Goal: Use online tool/utility: Utilize a website feature to perform a specific function

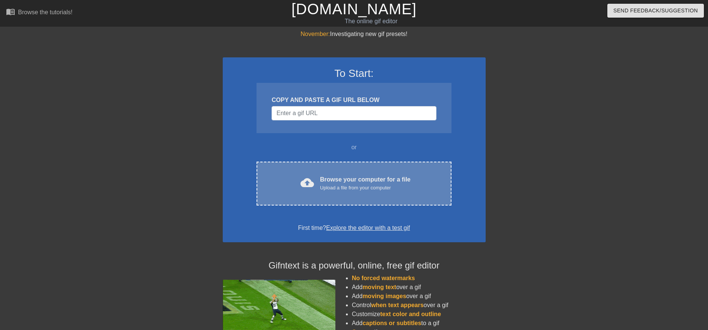
click at [374, 179] on div "Browse your computer for a file Upload a file from your computer" at bounding box center [365, 183] width 90 height 17
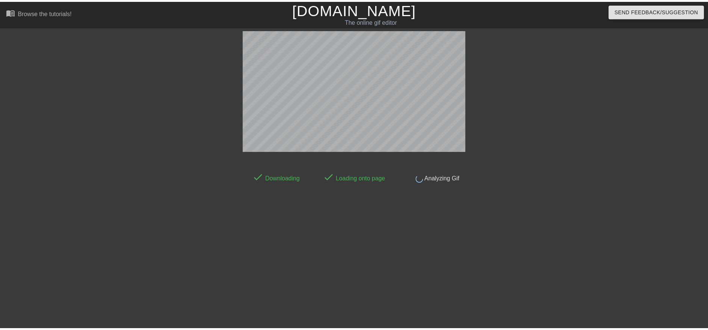
scroll to position [4, 0]
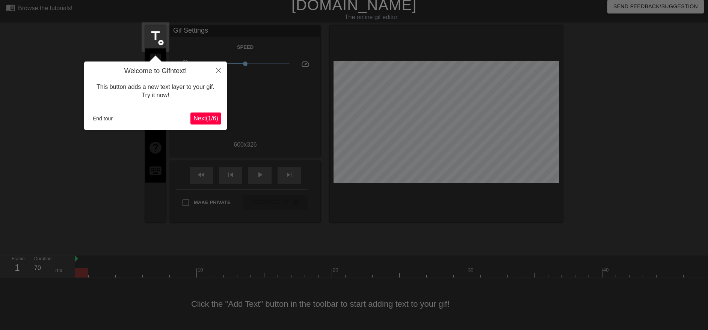
click at [204, 114] on button "Next ( 1 / 6 )" at bounding box center [205, 119] width 31 height 12
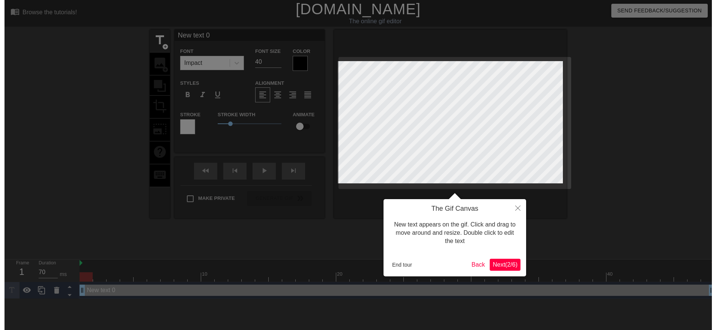
scroll to position [0, 0]
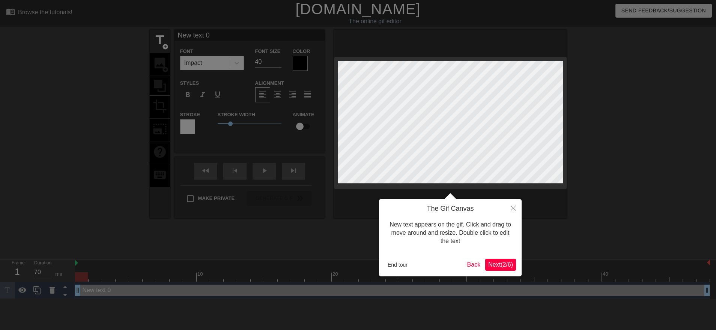
click at [499, 268] on span "Next ( 2 / 6 )" at bounding box center [501, 265] width 25 height 6
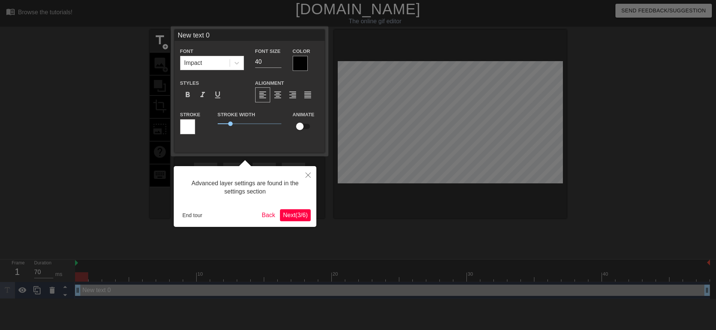
click at [290, 214] on span "Next ( 3 / 6 )" at bounding box center [295, 215] width 25 height 6
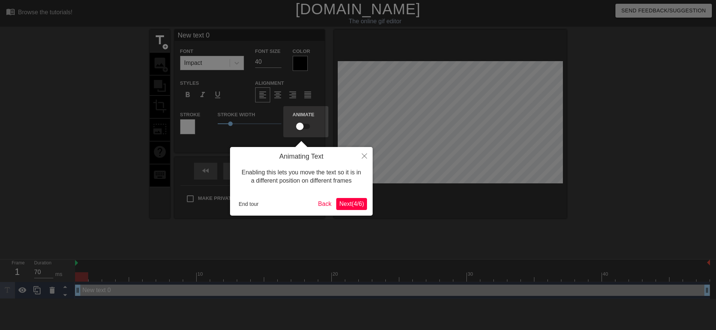
click at [357, 201] on span "Next ( 4 / 6 )" at bounding box center [351, 204] width 25 height 6
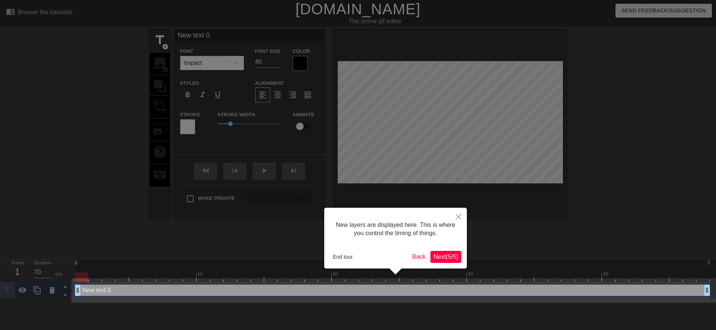
click at [449, 257] on span "Next ( 5 / 6 )" at bounding box center [446, 257] width 25 height 6
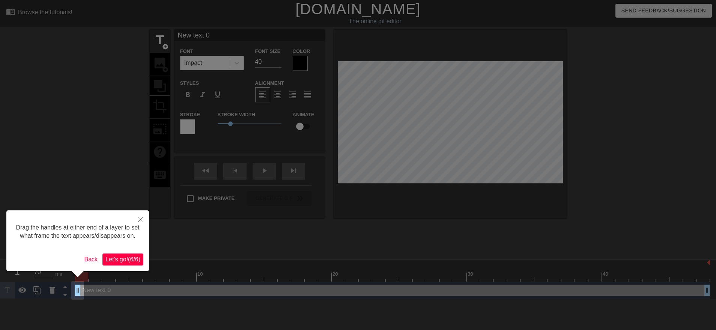
click at [111, 256] on span "Let's go! ( 6 / 6 )" at bounding box center [123, 259] width 35 height 6
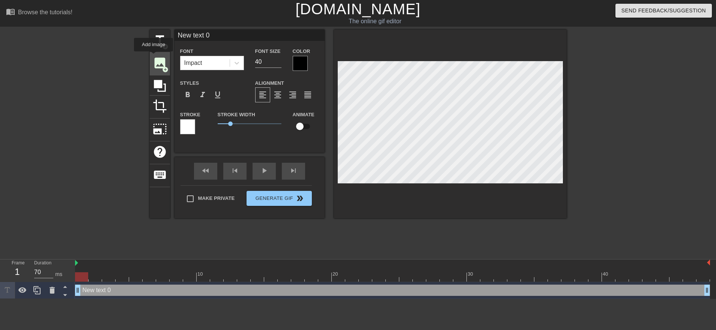
click at [154, 57] on span "image" at bounding box center [160, 63] width 14 height 14
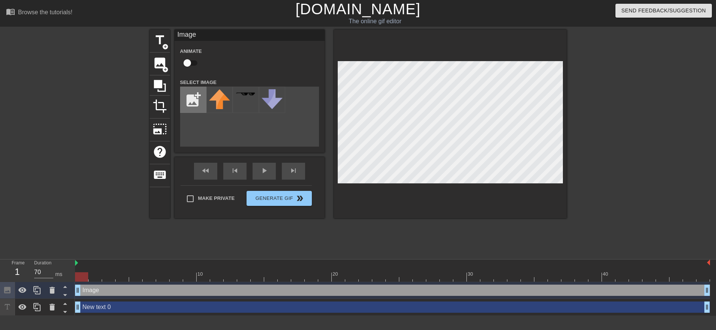
click at [196, 102] on input "file" at bounding box center [194, 100] width 26 height 26
type input "C:\fakepath\Bona Cape1.jpg"
click at [219, 108] on img at bounding box center [219, 100] width 21 height 23
click at [395, 248] on div "title add_circle image add_circle crop photo_size_select_large help keyboard Im…" at bounding box center [358, 142] width 417 height 225
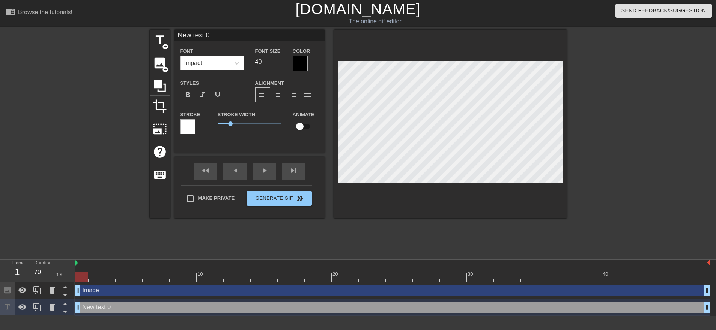
scroll to position [1, 1]
type input "New text"
type textarea "New text"
click at [52, 307] on icon at bounding box center [52, 307] width 5 height 7
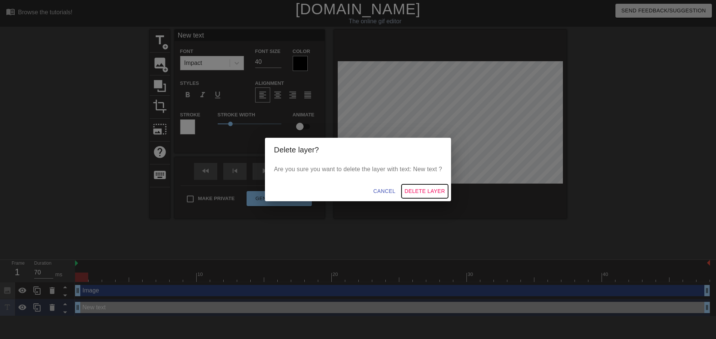
click at [434, 186] on button "Delete Layer" at bounding box center [425, 191] width 47 height 14
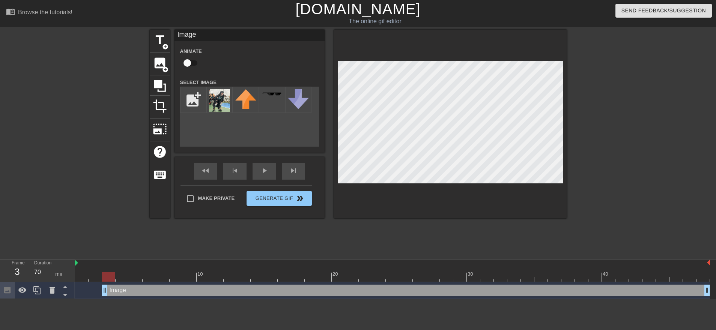
drag, startPoint x: 78, startPoint y: 290, endPoint x: 103, endPoint y: 296, distance: 25.3
click at [103, 296] on div "Image drag_handle drag_handle" at bounding box center [392, 290] width 635 height 17
click at [512, 186] on div at bounding box center [450, 124] width 233 height 189
drag, startPoint x: 105, startPoint y: 291, endPoint x: 163, endPoint y: 294, distance: 58.3
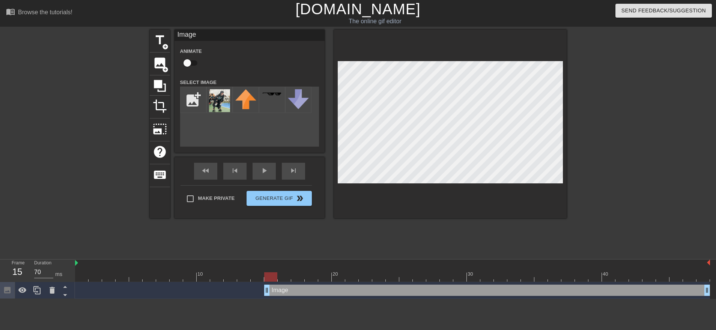
drag, startPoint x: 159, startPoint y: 291, endPoint x: 264, endPoint y: 277, distance: 106.1
click at [264, 277] on div "10 20 30 40 Image drag_handle drag_handle" at bounding box center [395, 279] width 641 height 39
click at [281, 290] on div "Image drag_handle drag_handle" at bounding box center [487, 290] width 446 height 11
click at [274, 274] on div at bounding box center [270, 277] width 13 height 9
drag, startPoint x: 274, startPoint y: 274, endPoint x: 118, endPoint y: 246, distance: 158.8
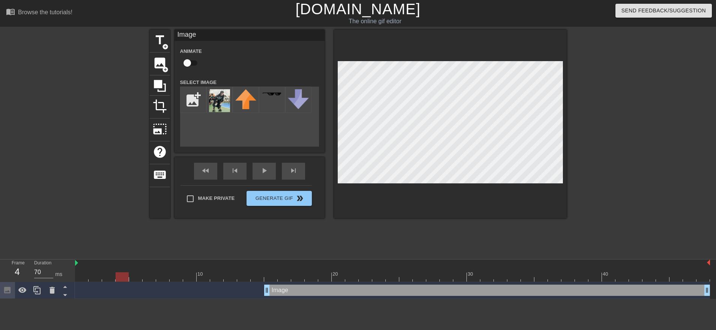
click at [118, 246] on div "menu_book Browse the tutorials! [DOMAIN_NAME] The online gif editor Send Feedba…" at bounding box center [358, 149] width 716 height 299
drag, startPoint x: 265, startPoint y: 291, endPoint x: 270, endPoint y: 265, distance: 26.7
click at [270, 265] on div "10 20 30 40 Image drag_handle drag_handle" at bounding box center [395, 279] width 641 height 39
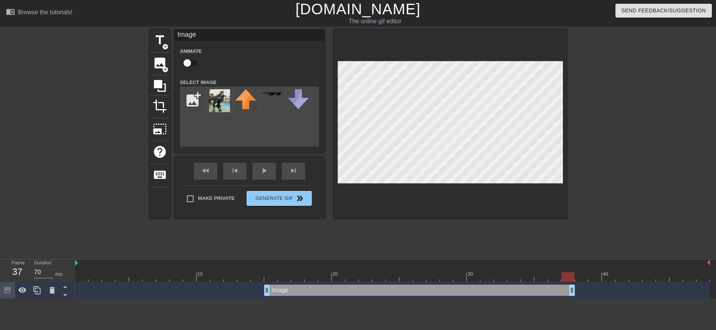
drag, startPoint x: 705, startPoint y: 290, endPoint x: 566, endPoint y: 284, distance: 139.5
click at [566, 284] on div "Image drag_handle drag_handle" at bounding box center [392, 290] width 635 height 17
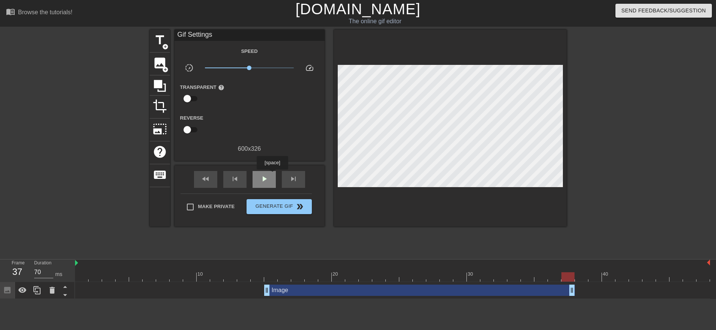
click at [272, 175] on div "play_arrow" at bounding box center [264, 179] width 23 height 17
click at [267, 173] on div "pause" at bounding box center [264, 179] width 23 height 17
drag, startPoint x: 519, startPoint y: 277, endPoint x: 140, endPoint y: 259, distance: 378.5
click at [140, 259] on div "menu_book Browse the tutorials! [DOMAIN_NAME] The online gif editor Send Feedba…" at bounding box center [358, 149] width 716 height 299
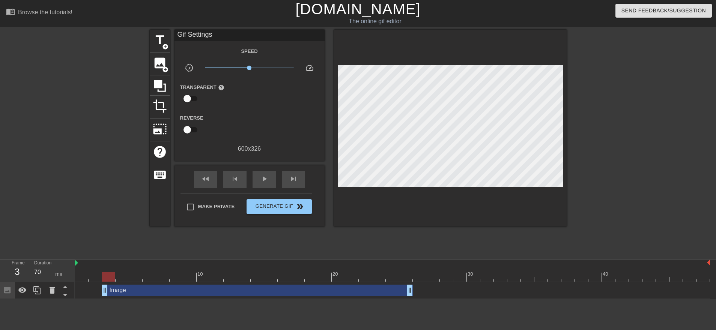
drag, startPoint x: 374, startPoint y: 291, endPoint x: 208, endPoint y: 288, distance: 165.6
click at [208, 288] on div "Image drag_handle drag_handle" at bounding box center [257, 290] width 311 height 11
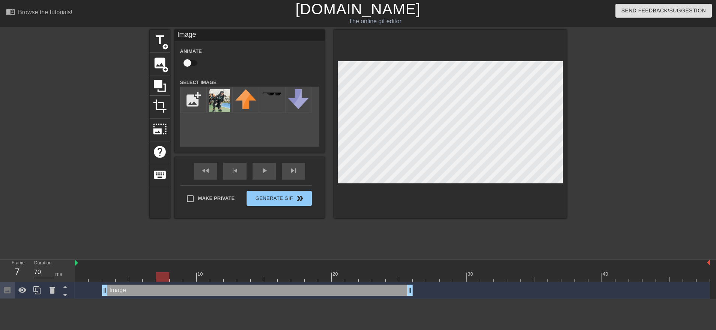
drag, startPoint x: 107, startPoint y: 276, endPoint x: 173, endPoint y: 264, distance: 66.9
click at [173, 264] on div "10 20 30 40" at bounding box center [392, 271] width 635 height 22
drag, startPoint x: 168, startPoint y: 278, endPoint x: 293, endPoint y: 259, distance: 126.0
click at [293, 259] on div "Frame 17 Duration 70 ms 10 20 30 40 Image drag_handle drag_handle" at bounding box center [358, 279] width 716 height 40
drag, startPoint x: 299, startPoint y: 278, endPoint x: 362, endPoint y: 261, distance: 66.1
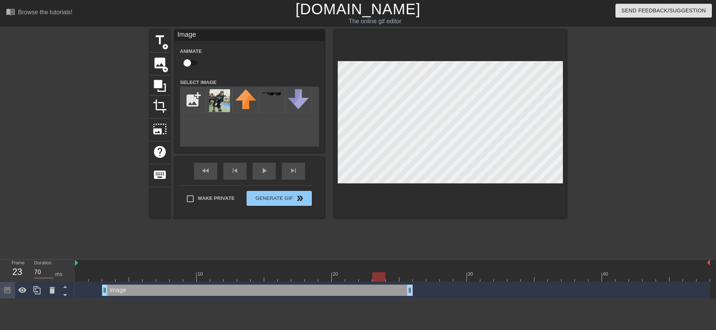
click at [362, 261] on div "10 20 30 40" at bounding box center [392, 271] width 635 height 22
drag, startPoint x: 382, startPoint y: 280, endPoint x: 426, endPoint y: 280, distance: 43.6
click at [426, 280] on div at bounding box center [419, 277] width 13 height 9
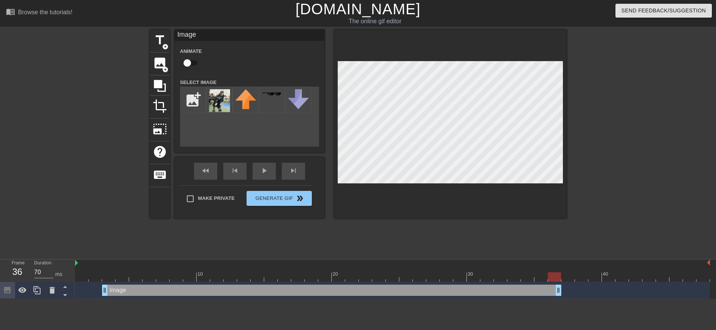
drag, startPoint x: 410, startPoint y: 292, endPoint x: 563, endPoint y: 288, distance: 152.9
click at [563, 288] on div "Image drag_handle drag_handle" at bounding box center [392, 290] width 635 height 11
drag, startPoint x: 558, startPoint y: 292, endPoint x: 632, endPoint y: 279, distance: 75.0
click at [632, 279] on div "10 20 30 40 Image drag_handle drag_handle" at bounding box center [395, 279] width 641 height 39
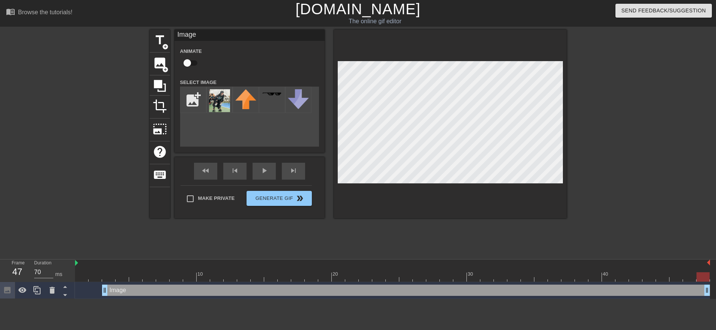
drag, startPoint x: 627, startPoint y: 291, endPoint x: 711, endPoint y: 287, distance: 83.8
click at [707, 287] on div "Image drag_handle drag_handle" at bounding box center [395, 290] width 641 height 17
click at [270, 178] on div "play_arrow" at bounding box center [264, 171] width 23 height 17
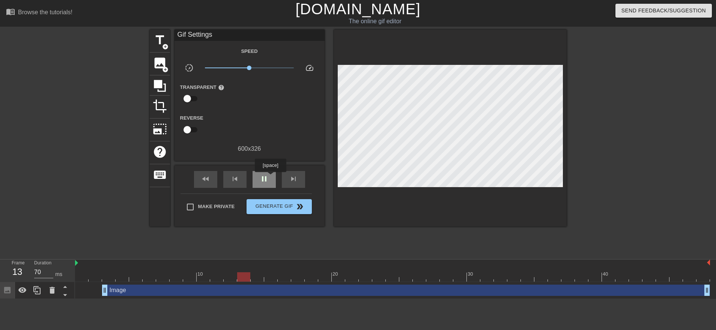
click at [270, 178] on div "pause" at bounding box center [264, 179] width 23 height 17
click at [555, 294] on div "Image drag_handle drag_handle" at bounding box center [406, 290] width 608 height 11
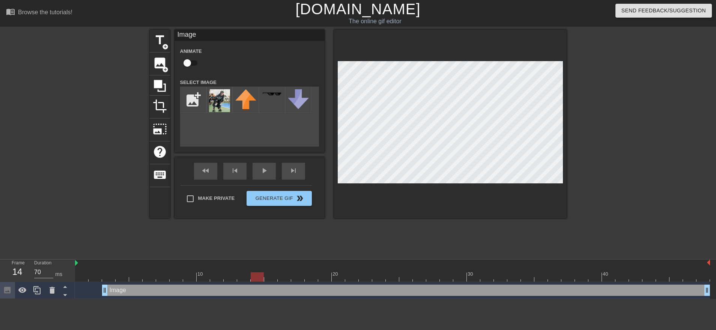
click at [555, 294] on div "Image drag_handle drag_handle" at bounding box center [406, 290] width 608 height 11
click at [65, 296] on icon at bounding box center [65, 296] width 4 height 2
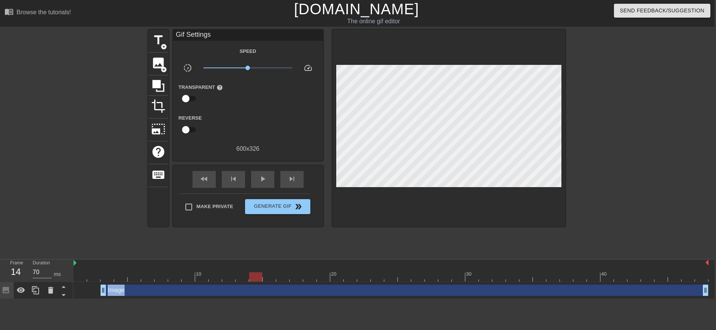
scroll to position [0, 6]
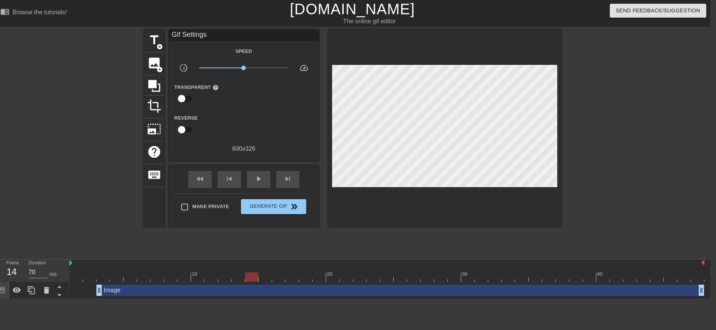
drag, startPoint x: 601, startPoint y: 314, endPoint x: 142, endPoint y: 269, distance: 461.1
click at [142, 269] on html "menu_book Browse the tutorials! [DOMAIN_NAME] The online gif editor Send Feedba…" at bounding box center [352, 149] width 716 height 299
click at [267, 171] on div "play_arrow" at bounding box center [258, 179] width 23 height 17
click at [267, 171] on div "pause" at bounding box center [258, 179] width 23 height 17
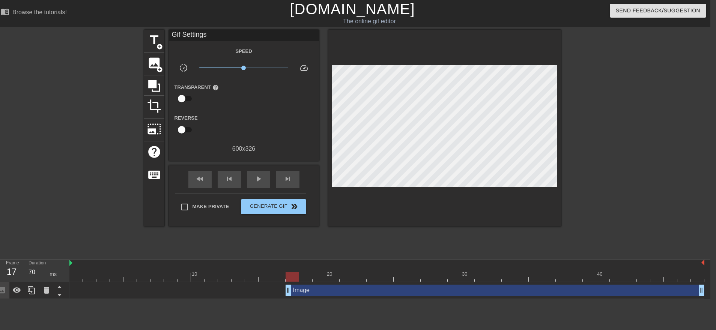
drag, startPoint x: 102, startPoint y: 291, endPoint x: 295, endPoint y: 290, distance: 193.0
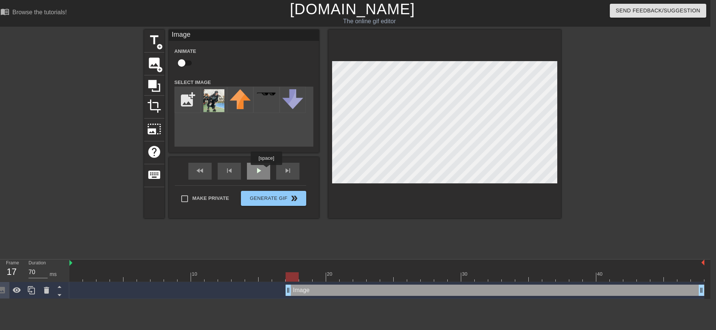
click at [265, 170] on div "fast_rewind skip_previous play_arrow skip_next" at bounding box center [244, 171] width 122 height 28
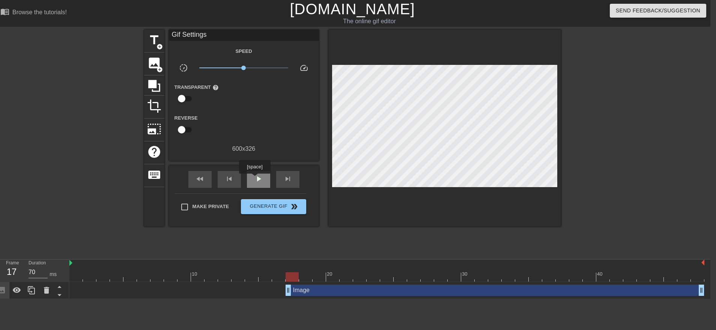
click at [255, 179] on span "play_arrow" at bounding box center [258, 179] width 9 height 9
click at [260, 178] on span "pause" at bounding box center [258, 179] width 9 height 9
click at [287, 270] on div at bounding box center [293, 271] width 14 height 9
click at [157, 107] on span "crop" at bounding box center [154, 106] width 14 height 14
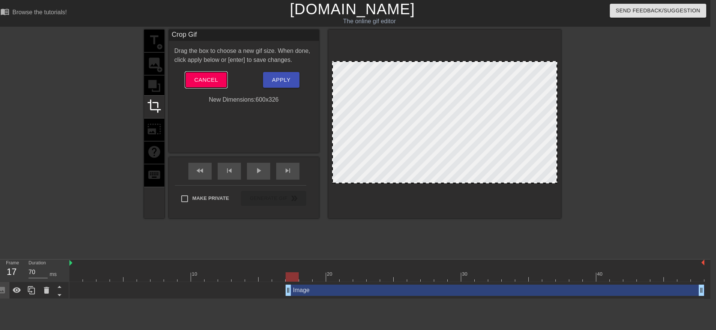
click at [204, 81] on span "Cancel" at bounding box center [207, 80] width 24 height 10
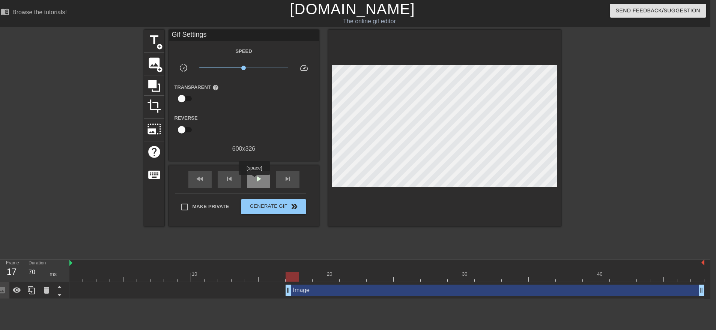
click at [254, 180] on span "play_arrow" at bounding box center [258, 179] width 9 height 9
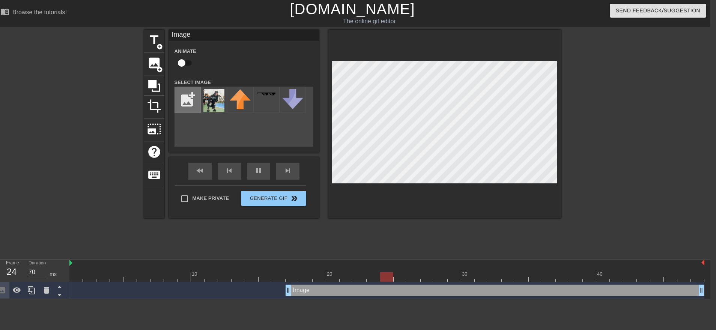
click at [182, 93] on input "file" at bounding box center [188, 100] width 26 height 26
type input "C:\fakepath\bona2.jpg"
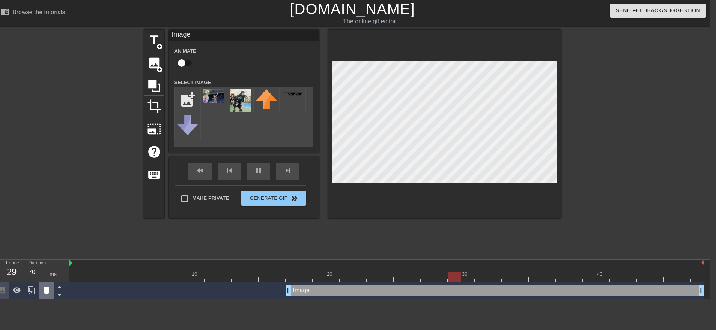
click at [45, 293] on icon at bounding box center [46, 290] width 5 height 7
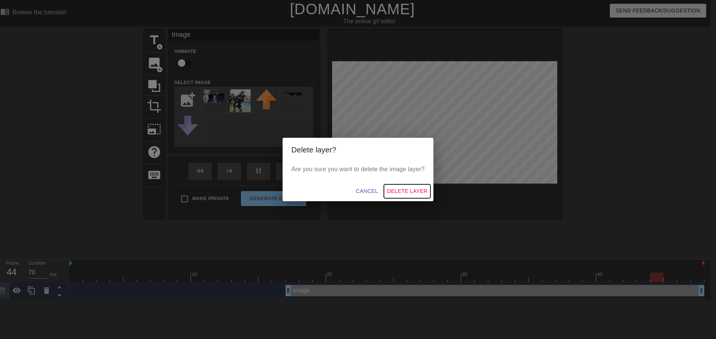
click at [413, 193] on span "Delete Layer" at bounding box center [407, 191] width 41 height 9
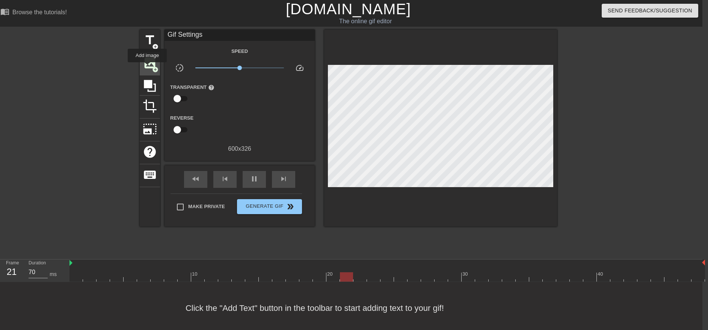
click at [147, 68] on span "image" at bounding box center [150, 63] width 14 height 14
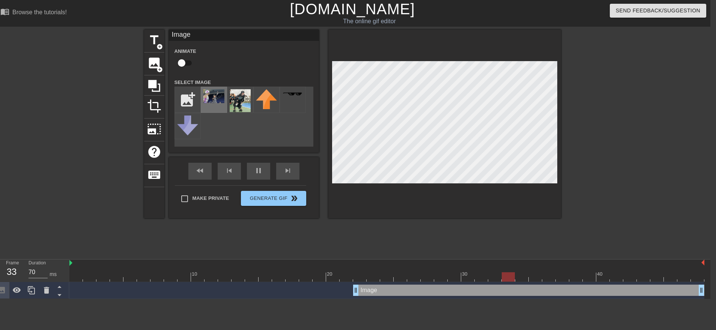
click at [215, 95] on img at bounding box center [214, 96] width 21 height 14
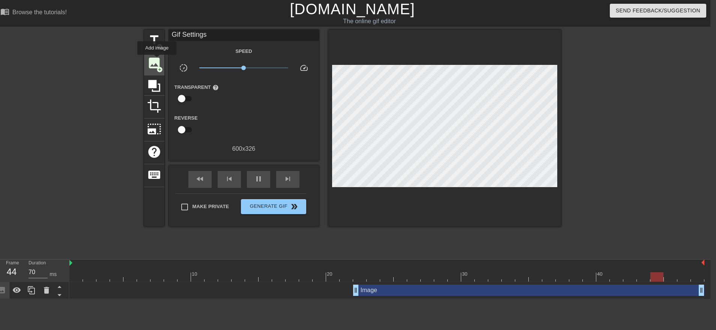
click at [156, 60] on span "image" at bounding box center [154, 63] width 14 height 14
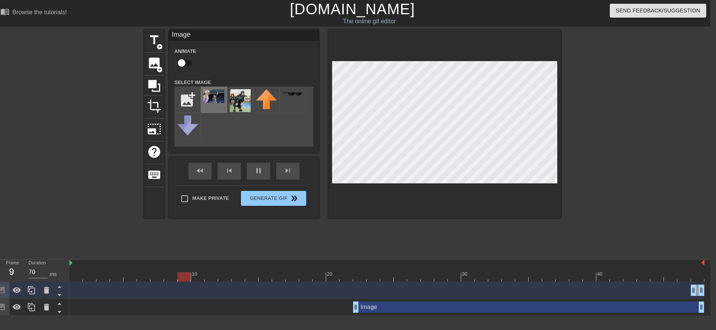
click at [213, 96] on img at bounding box center [214, 96] width 21 height 14
click at [214, 99] on img at bounding box center [214, 96] width 21 height 14
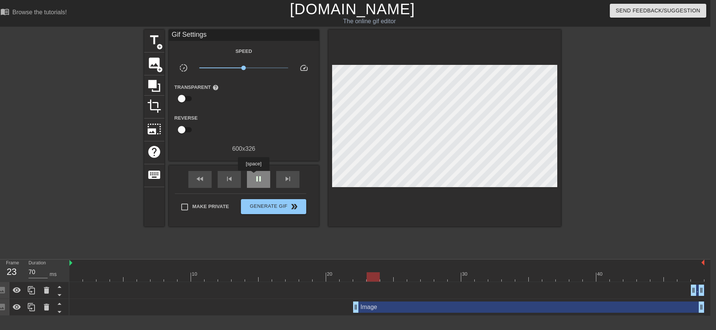
click at [253, 176] on div "pause" at bounding box center [258, 179] width 23 height 17
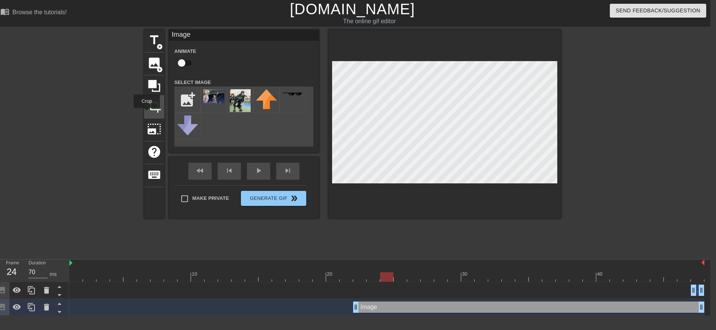
click at [146, 113] on div "crop" at bounding box center [154, 107] width 20 height 23
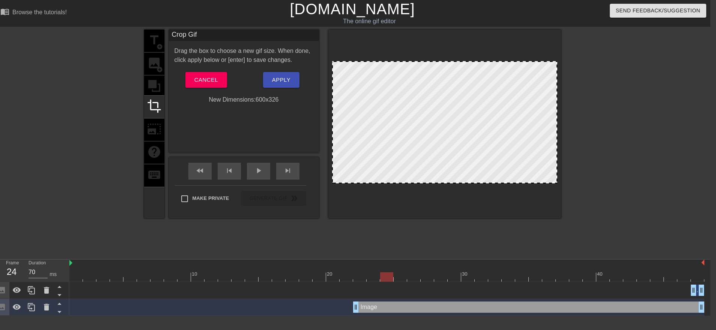
click at [444, 110] on div at bounding box center [444, 122] width 225 height 122
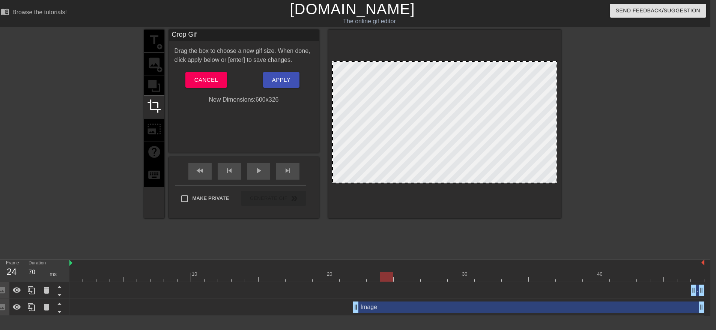
click at [480, 111] on div at bounding box center [444, 122] width 225 height 122
click at [561, 123] on div at bounding box center [445, 124] width 233 height 189
click at [557, 49] on div at bounding box center [445, 124] width 233 height 189
click at [203, 66] on div "Drag the box to choose a new gif size. When done, click apply below or [enter] …" at bounding box center [244, 76] width 139 height 58
click at [200, 80] on span "Cancel" at bounding box center [207, 80] width 24 height 10
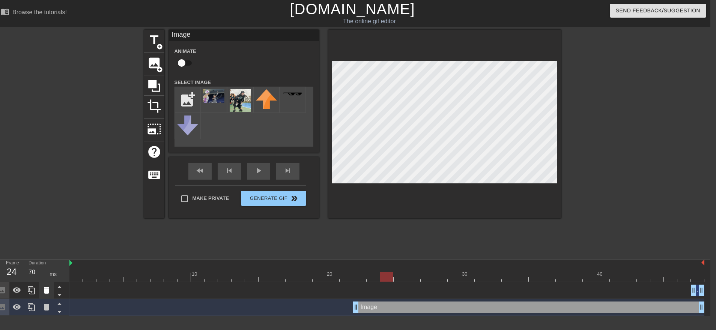
click at [44, 289] on icon at bounding box center [46, 290] width 9 height 9
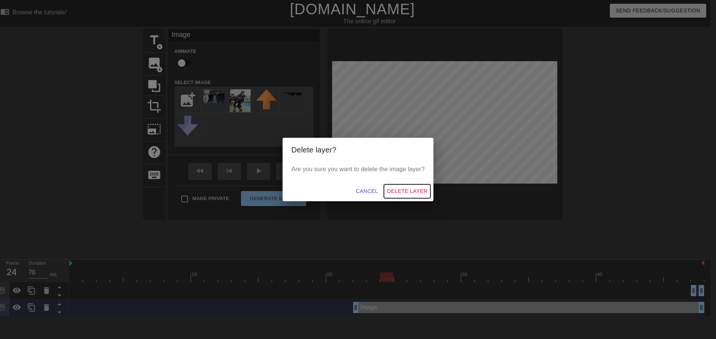
click at [411, 187] on span "Delete Layer" at bounding box center [407, 191] width 41 height 9
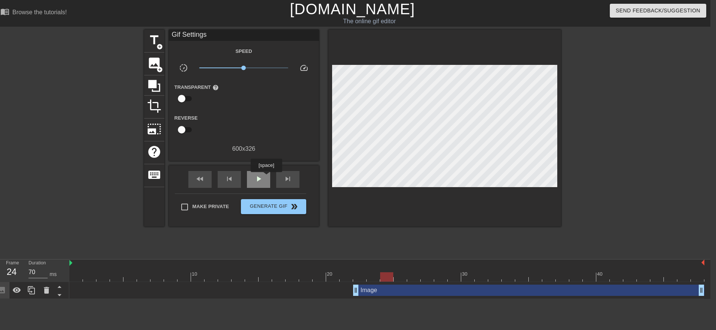
click at [266, 178] on div "play_arrow" at bounding box center [258, 179] width 23 height 17
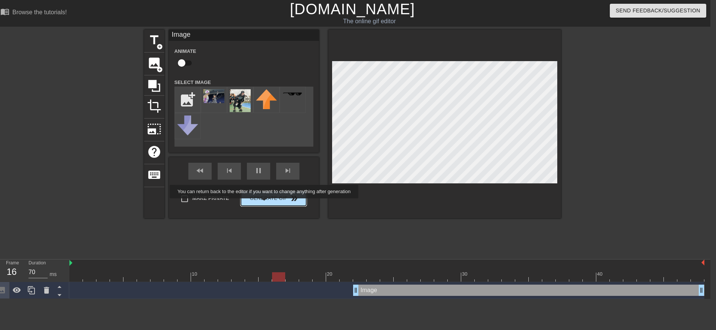
click at [265, 204] on button "Generate Gif double_arrow" at bounding box center [273, 198] width 65 height 15
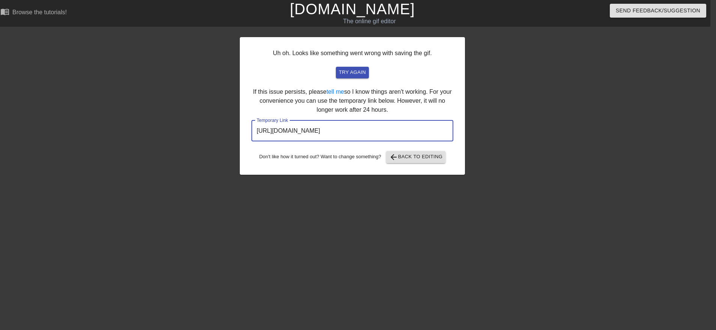
click at [321, 131] on input "[URL][DOMAIN_NAME]" at bounding box center [353, 131] width 202 height 21
